Goal: Task Accomplishment & Management: Manage account settings

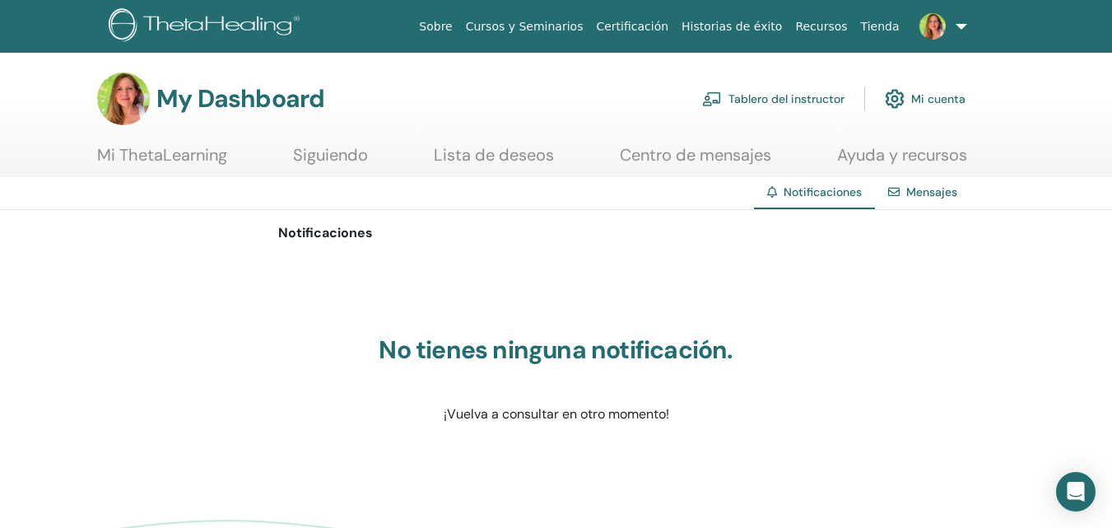
click at [923, 193] on link "Mensajes" at bounding box center [931, 191] width 51 height 15
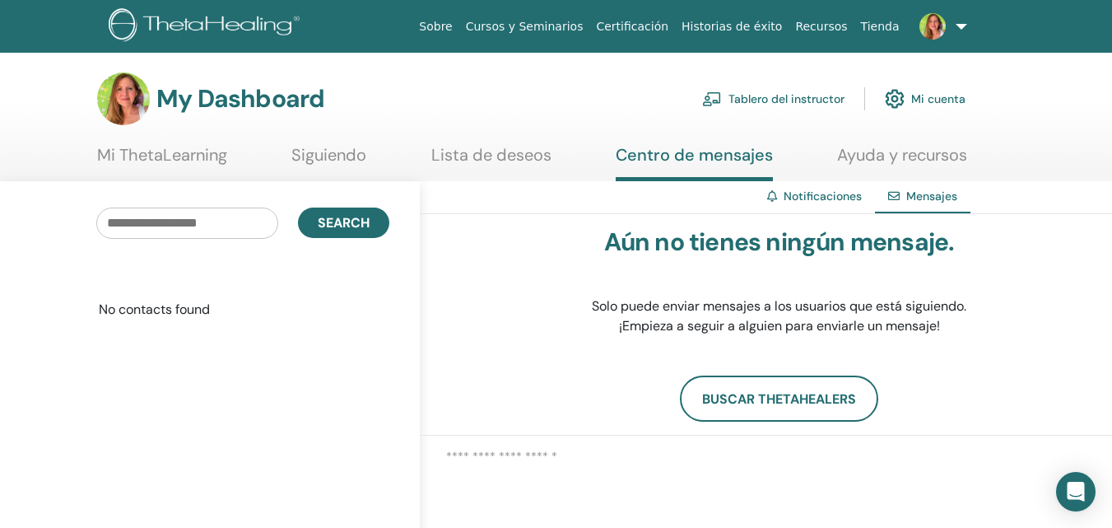
click at [920, 102] on link "Mi cuenta" at bounding box center [925, 99] width 81 height 36
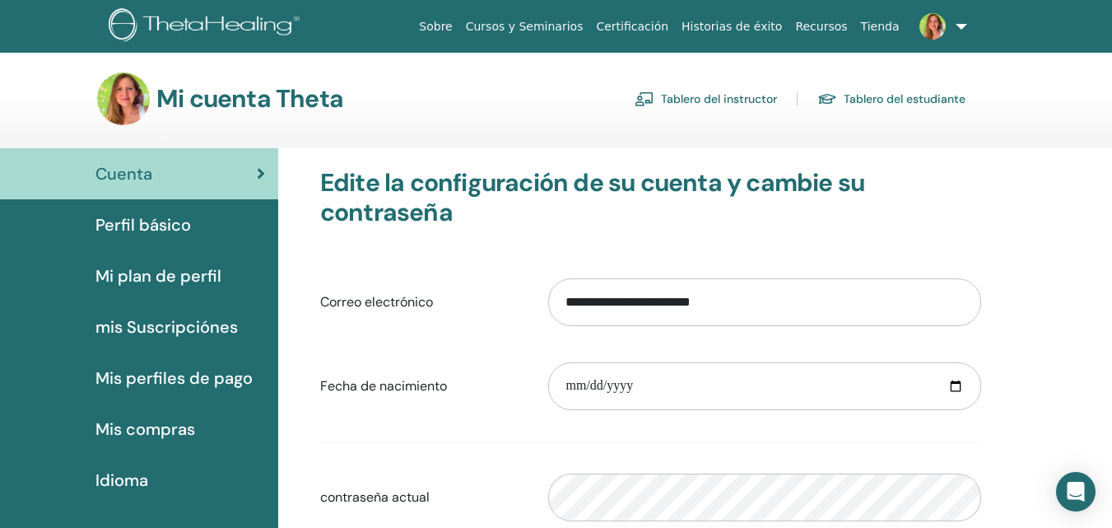
click at [885, 102] on link "Tablero del estudiante" at bounding box center [892, 99] width 148 height 26
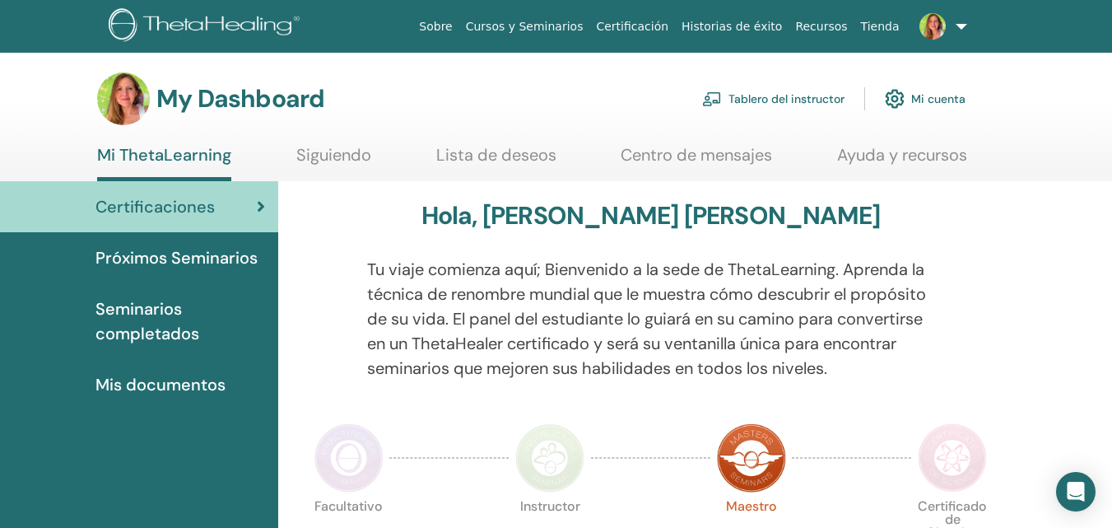
click at [793, 102] on link "Tablero del instructor" at bounding box center [773, 99] width 142 height 36
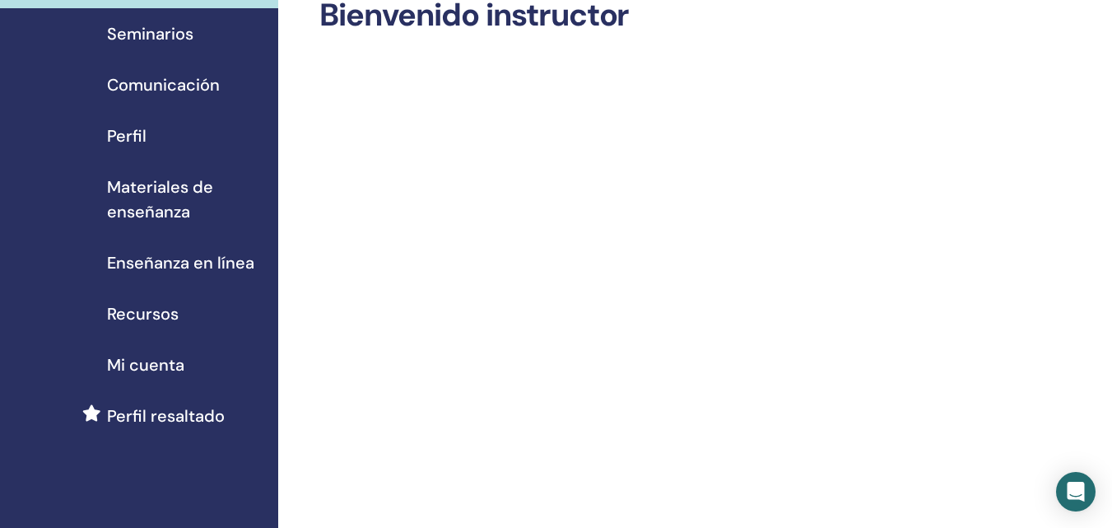
scroll to position [96, 0]
click at [137, 367] on span "Mi cuenta" at bounding box center [145, 364] width 77 height 25
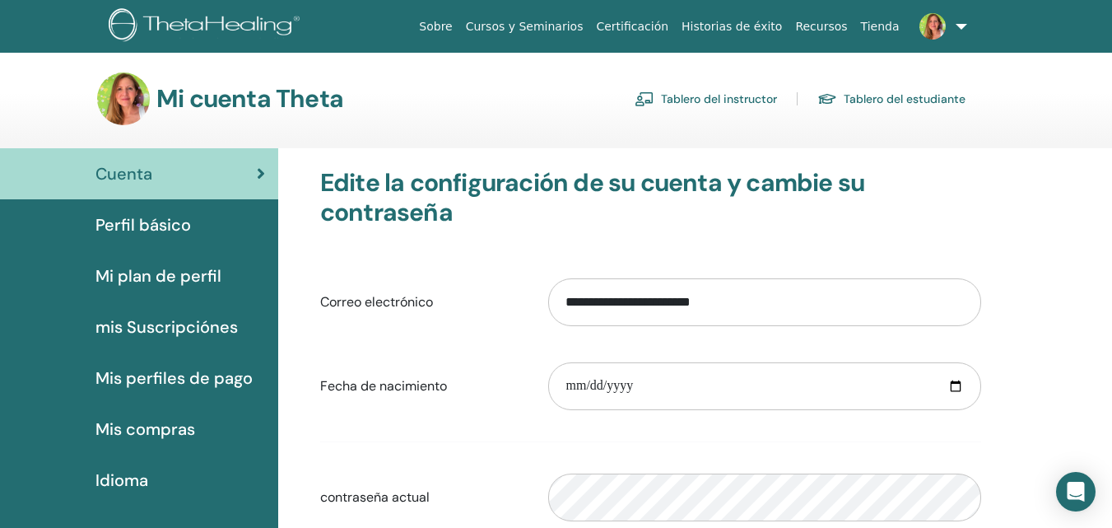
click at [963, 26] on link at bounding box center [940, 26] width 68 height 53
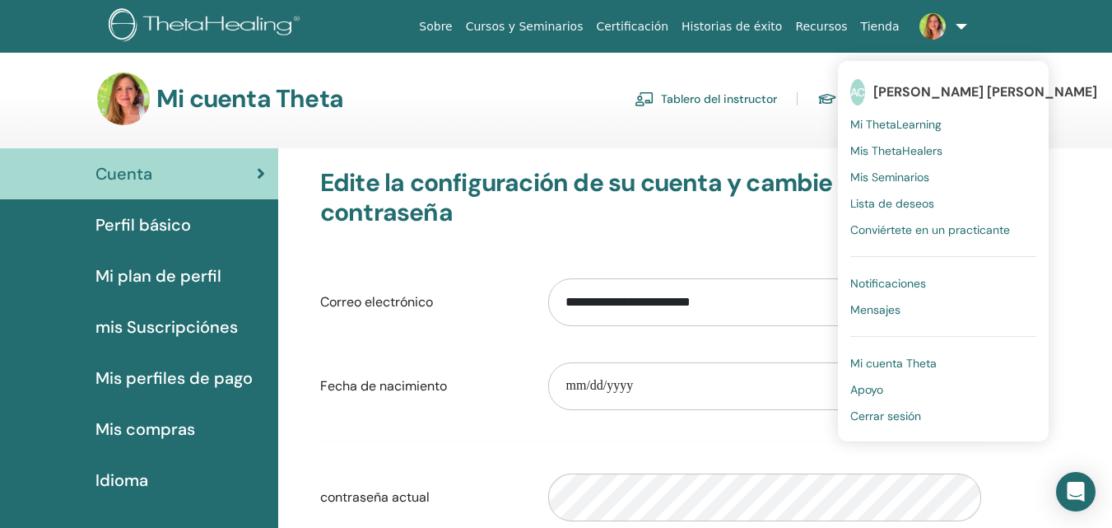
click at [888, 415] on span "Cerrar sesión" at bounding box center [885, 415] width 71 height 15
